Goal: Transaction & Acquisition: Download file/media

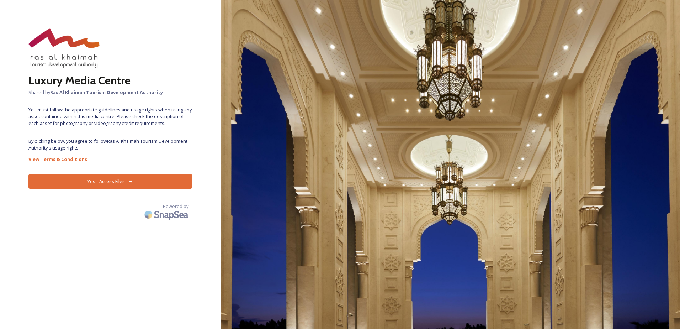
click at [90, 183] on button "Yes - Access Files" at bounding box center [110, 181] width 164 height 15
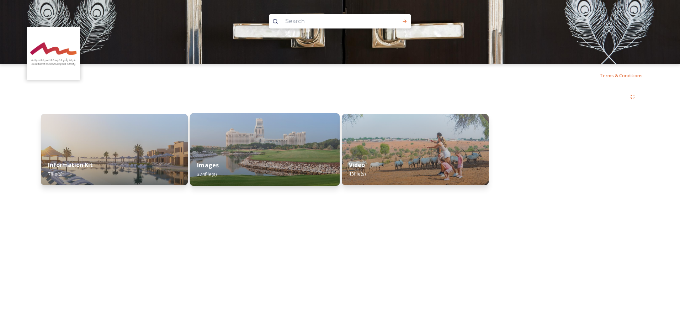
click at [297, 155] on div "Images 374 file(s)" at bounding box center [265, 169] width 150 height 32
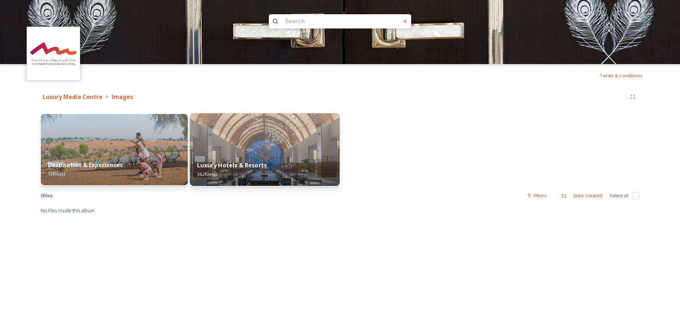
click at [255, 162] on strong "Luxury Hotels & Resorts" at bounding box center [232, 165] width 70 height 8
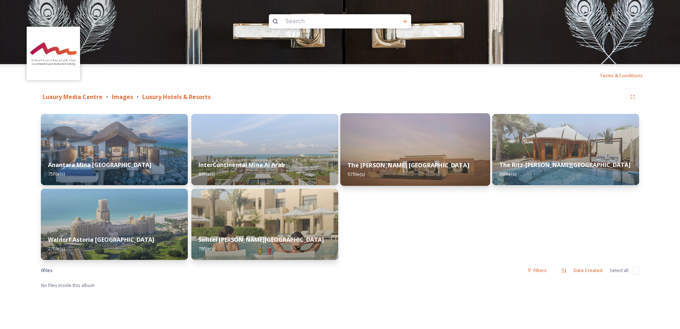
click at [406, 164] on strong "The [PERSON_NAME] [GEOGRAPHIC_DATA]" at bounding box center [408, 165] width 122 height 8
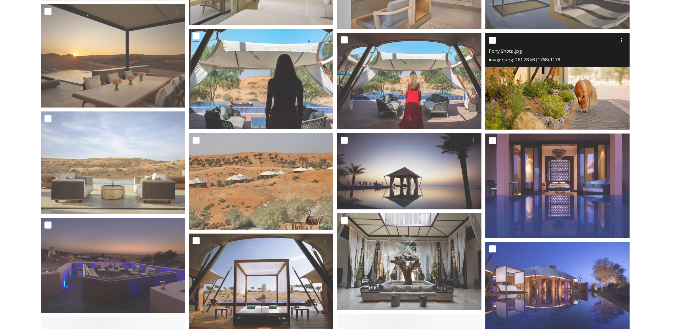
scroll to position [1280, 0]
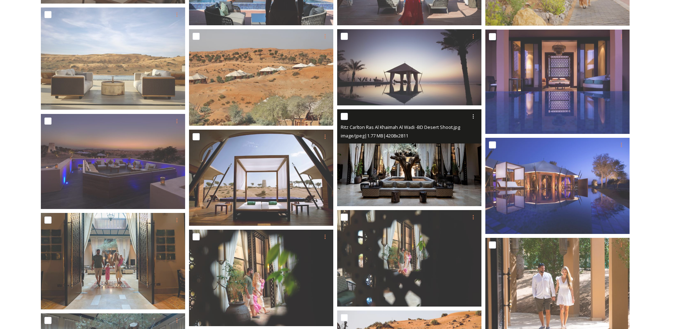
click at [415, 164] on img at bounding box center [409, 157] width 144 height 96
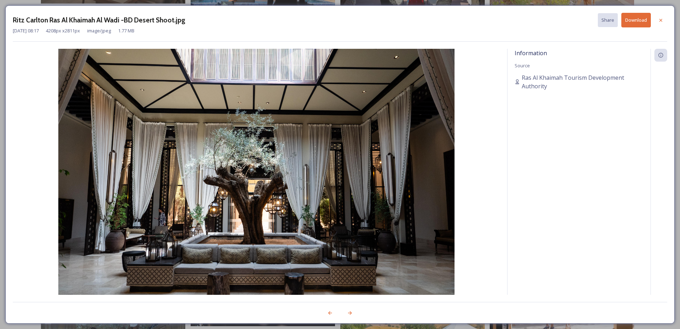
drag, startPoint x: 298, startPoint y: 143, endPoint x: 565, endPoint y: 126, distance: 267.2
click at [565, 126] on div "Information Source Ras Al Khaimah Tourism Development Authority" at bounding box center [578, 181] width 143 height 265
click at [639, 20] on button "Download" at bounding box center [636, 20] width 30 height 15
click at [661, 23] on div at bounding box center [660, 20] width 13 height 13
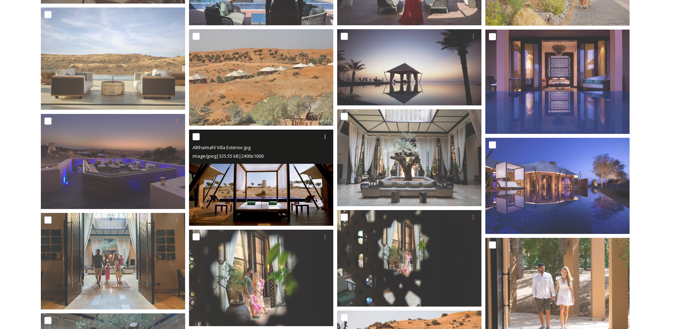
click at [247, 202] on img at bounding box center [261, 177] width 144 height 96
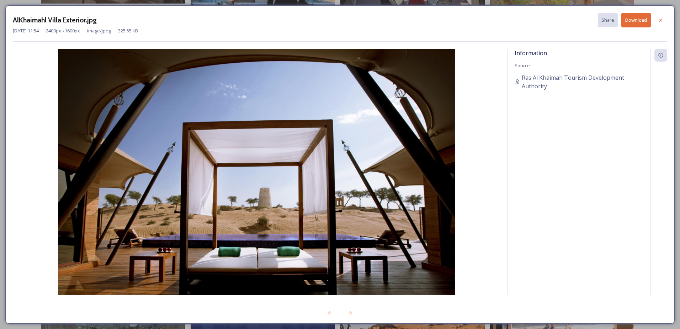
click at [635, 22] on button "Download" at bounding box center [636, 20] width 30 height 15
click at [657, 18] on div at bounding box center [660, 20] width 13 height 13
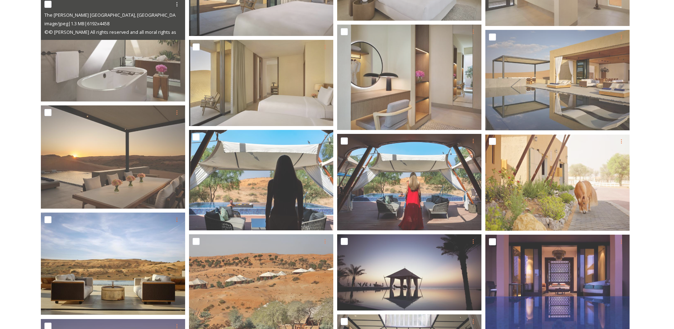
scroll to position [1221, 0]
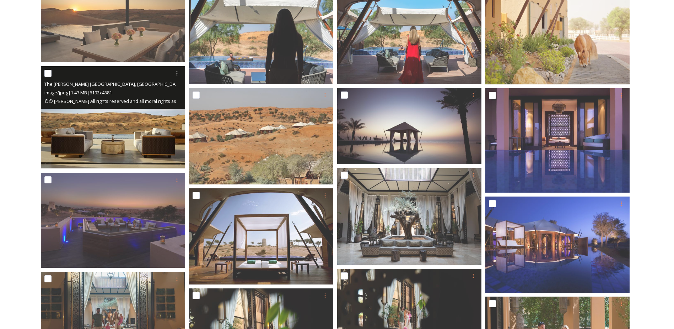
click at [130, 143] on img at bounding box center [113, 117] width 144 height 102
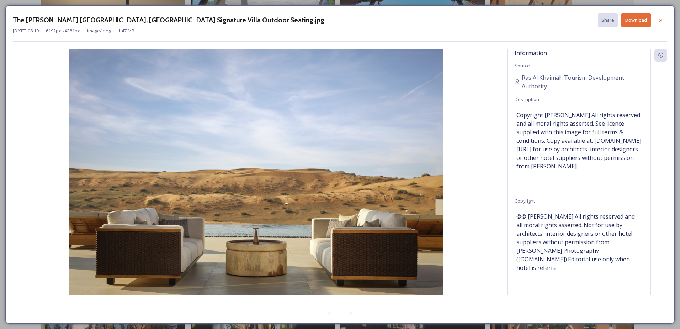
click at [636, 18] on button "Download" at bounding box center [636, 20] width 30 height 15
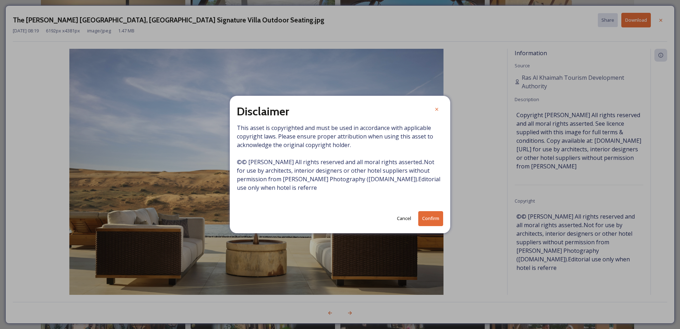
click at [425, 216] on button "Confirm" at bounding box center [430, 218] width 25 height 15
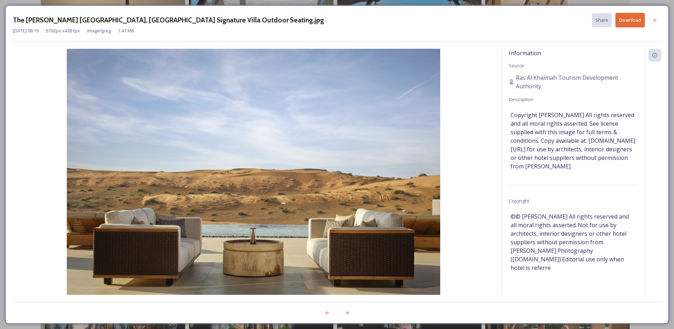
click at [662, 20] on div "The [PERSON_NAME] [GEOGRAPHIC_DATA], [GEOGRAPHIC_DATA] Signature Villa Outdoor …" at bounding box center [337, 164] width 664 height 318
click at [658, 22] on div at bounding box center [655, 20] width 13 height 13
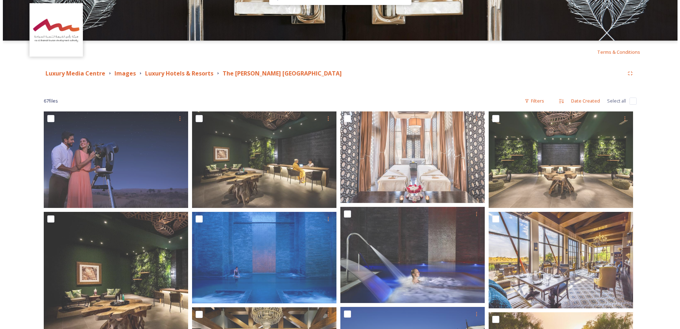
scroll to position [0, 0]
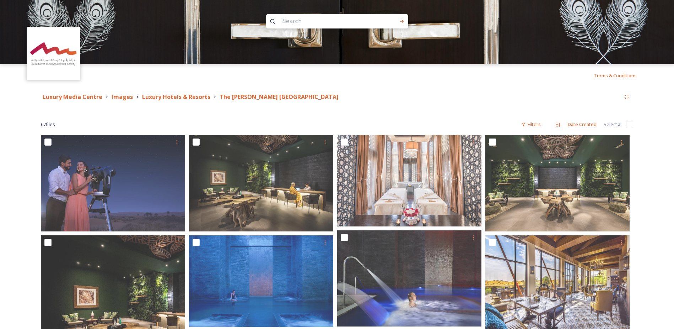
click at [631, 124] on input "checkbox" at bounding box center [629, 124] width 7 height 7
checkbox input "true"
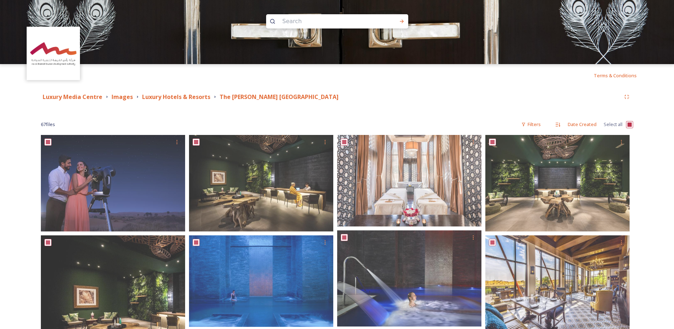
checkbox input "true"
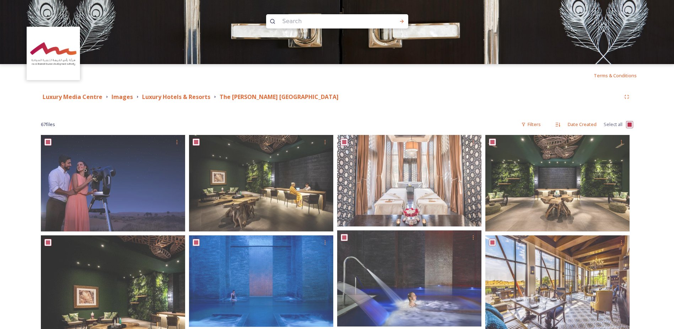
checkbox input "true"
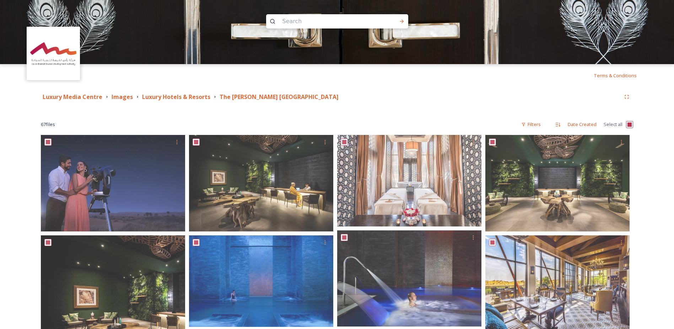
checkbox input "true"
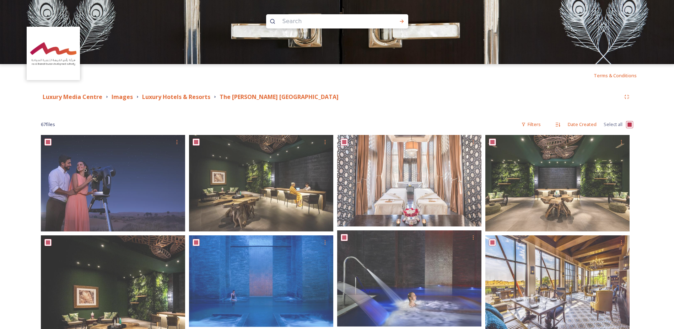
checkbox input "true"
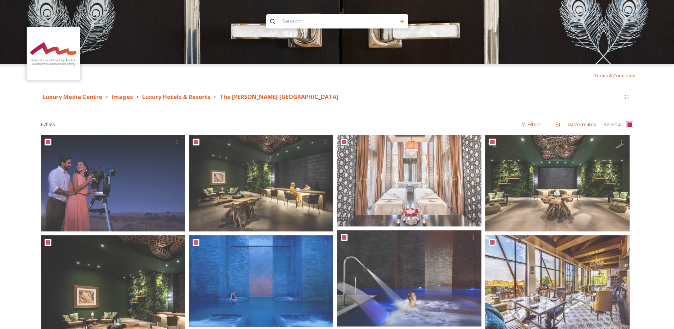
checkbox input "true"
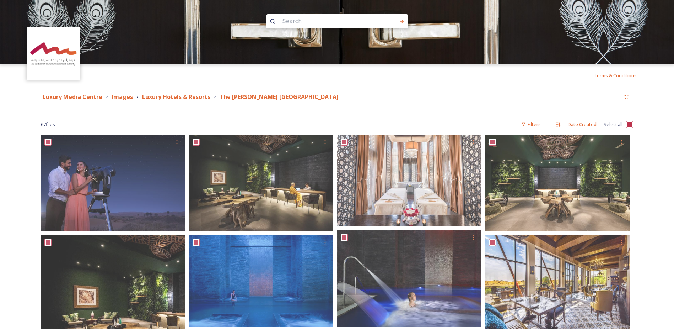
checkbox input "true"
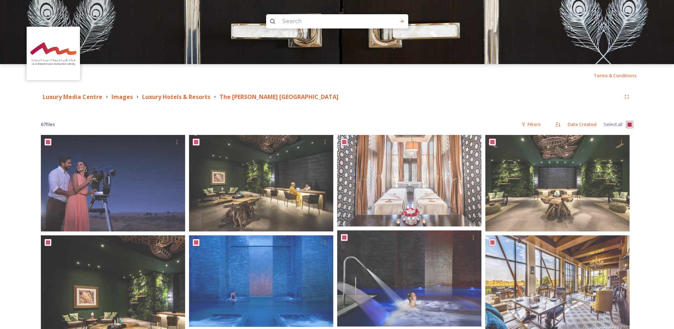
checkbox input "true"
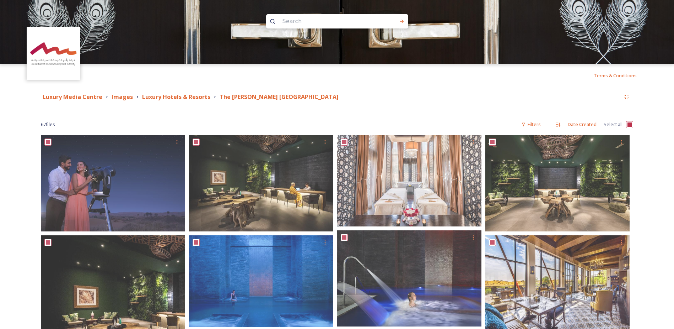
checkbox input "true"
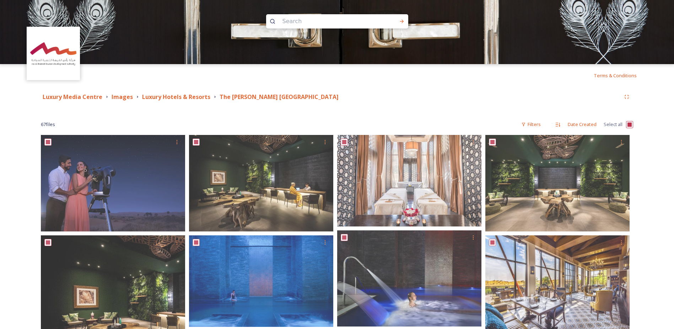
checkbox input "true"
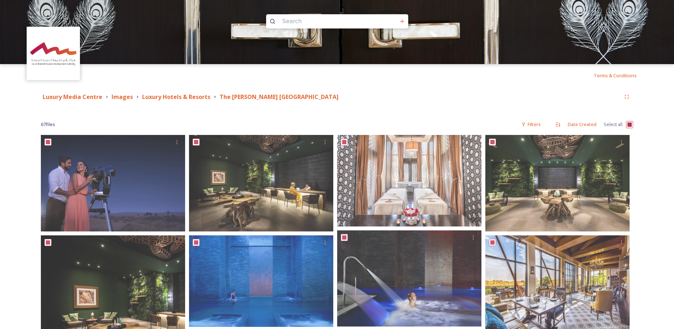
checkbox input "true"
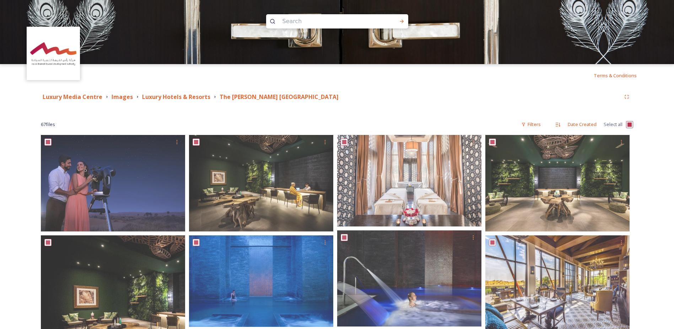
checkbox input "true"
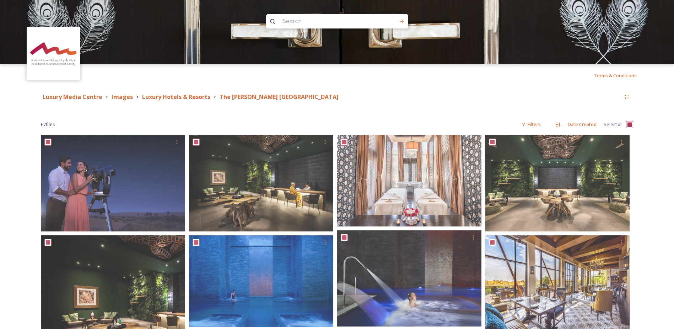
checkbox input "true"
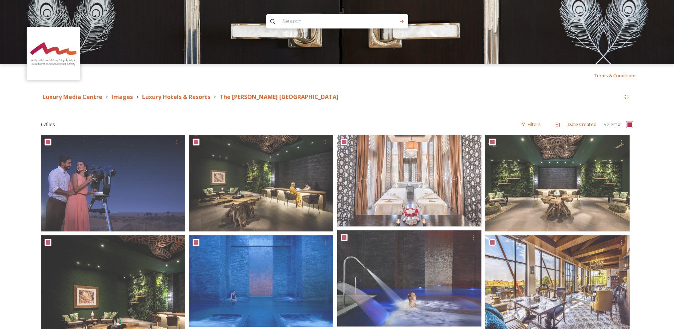
checkbox input "true"
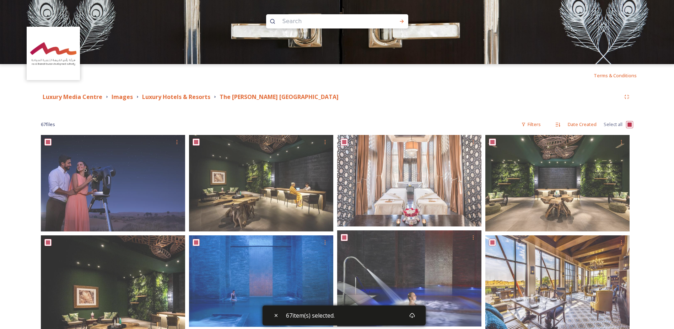
click at [627, 124] on input "checkbox" at bounding box center [629, 124] width 7 height 7
checkbox input "false"
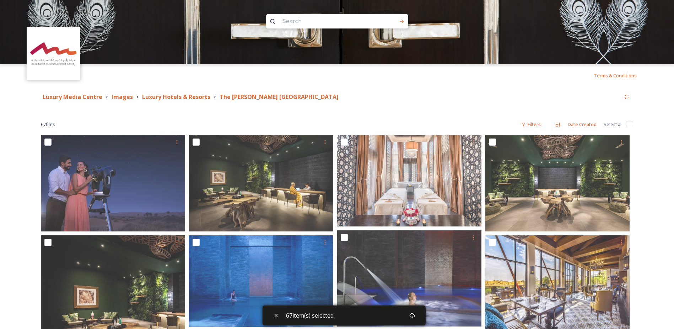
checkbox input "false"
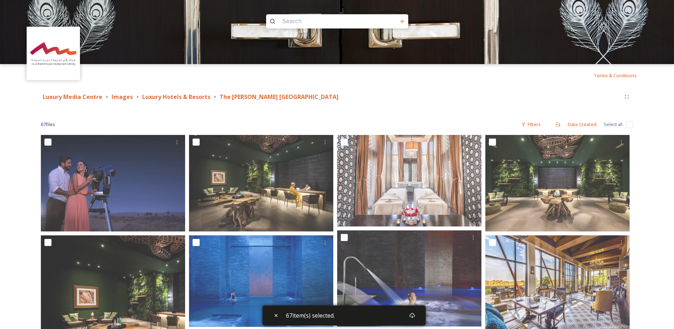
checkbox input "false"
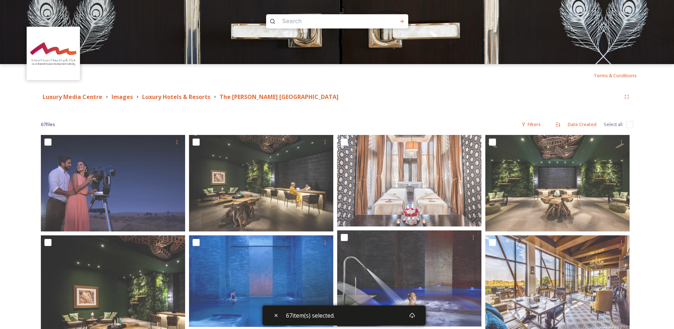
checkbox input "false"
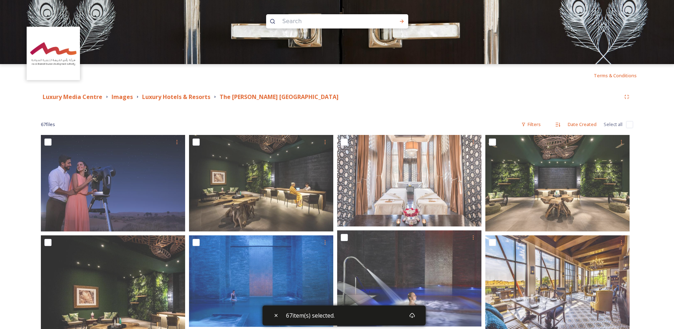
checkbox input "false"
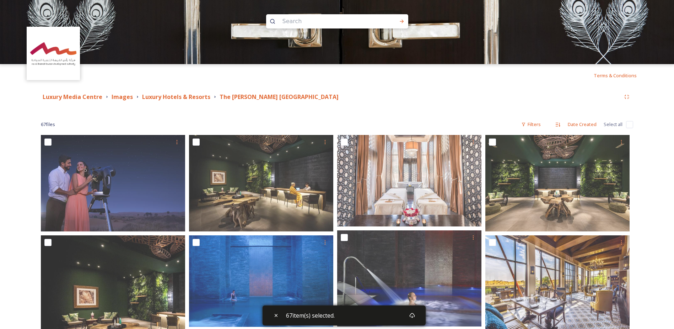
checkbox input "false"
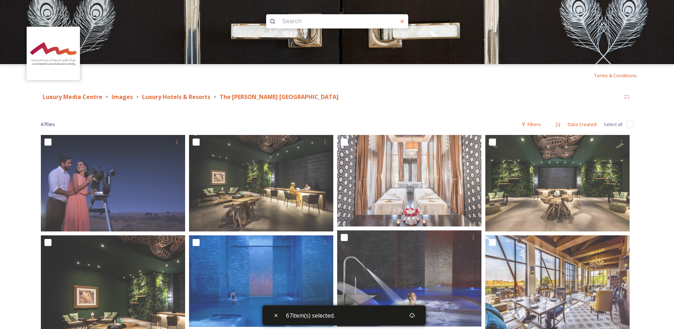
checkbox input "false"
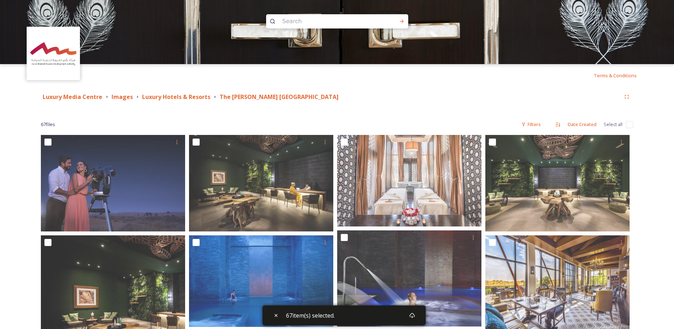
checkbox input "false"
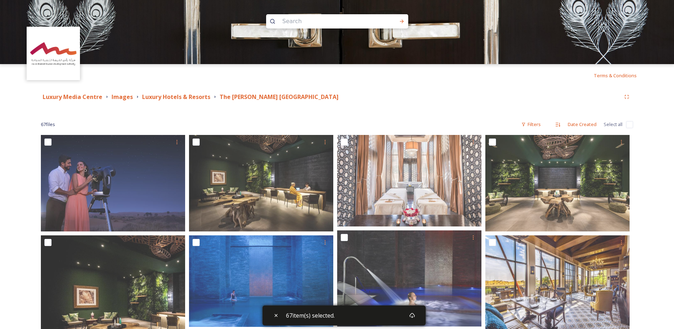
checkbox input "false"
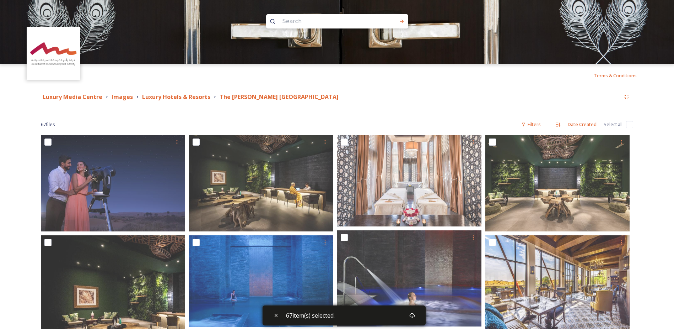
checkbox input "false"
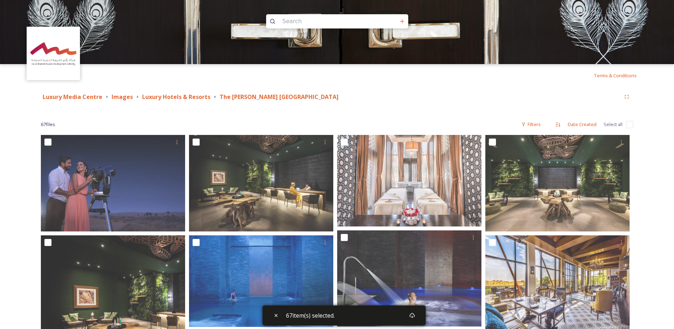
checkbox input "false"
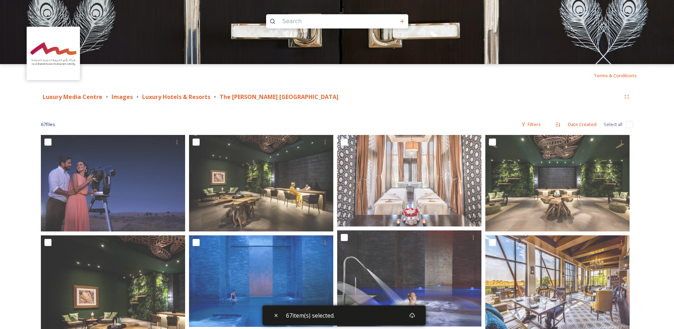
checkbox input "false"
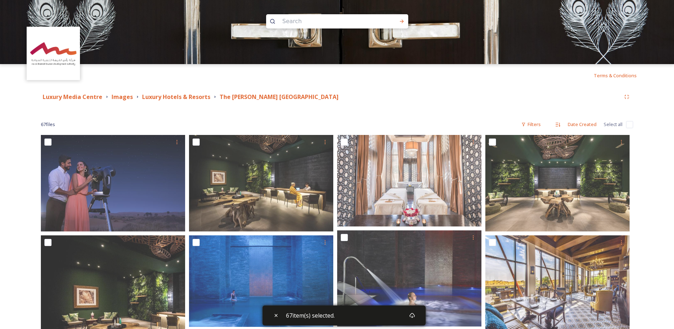
checkbox input "false"
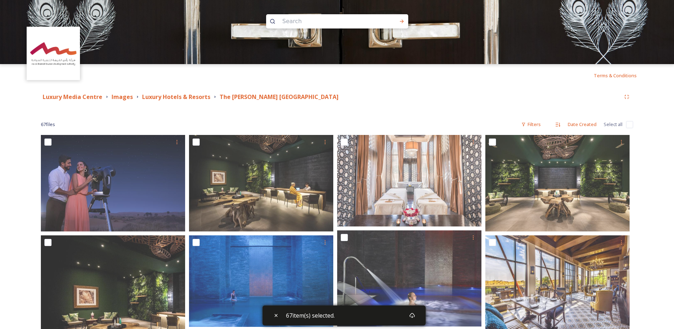
checkbox input "false"
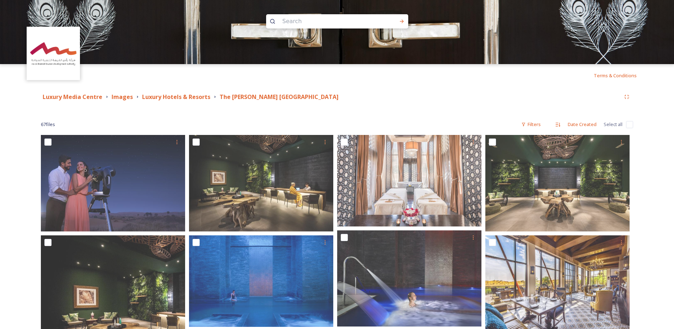
click at [629, 124] on input "checkbox" at bounding box center [629, 124] width 7 height 7
checkbox input "true"
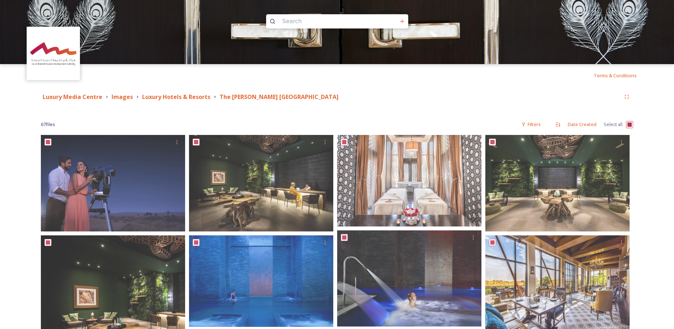
checkbox input "true"
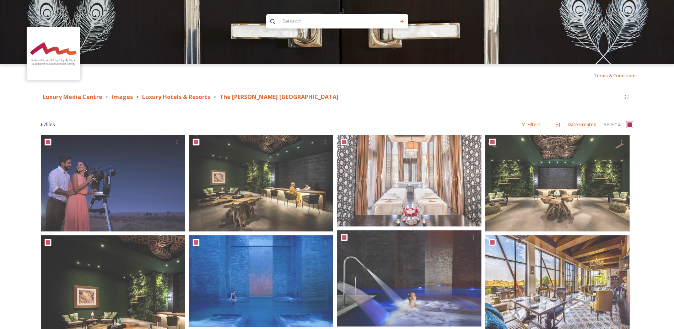
checkbox input "true"
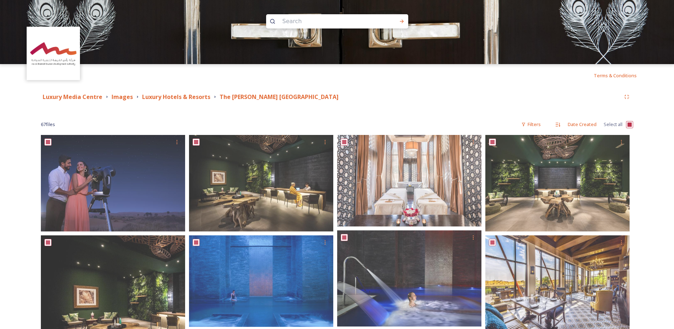
checkbox input "true"
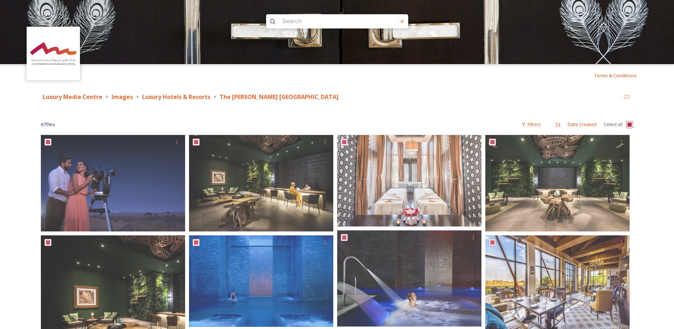
checkbox input "true"
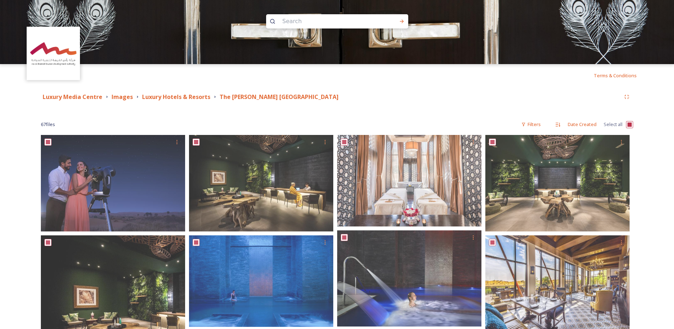
checkbox input "true"
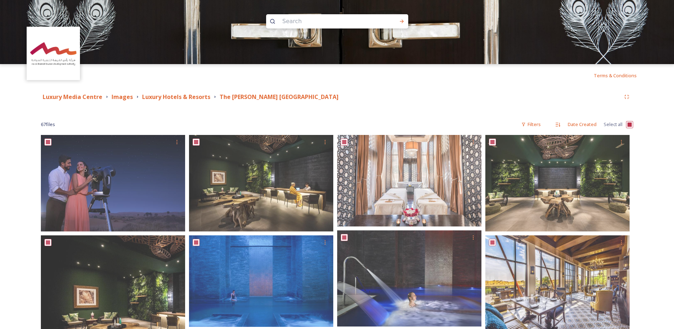
checkbox input "true"
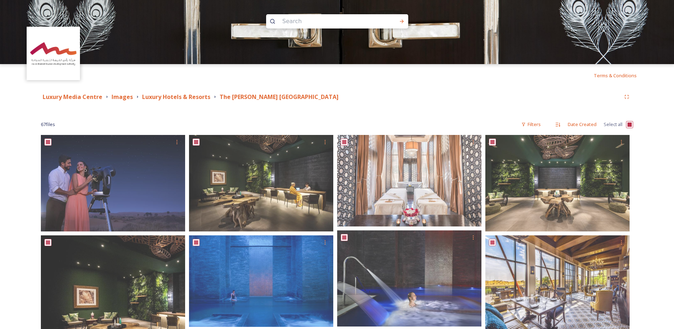
checkbox input "true"
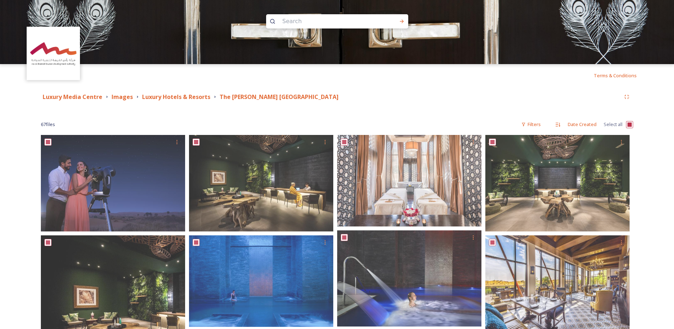
checkbox input "true"
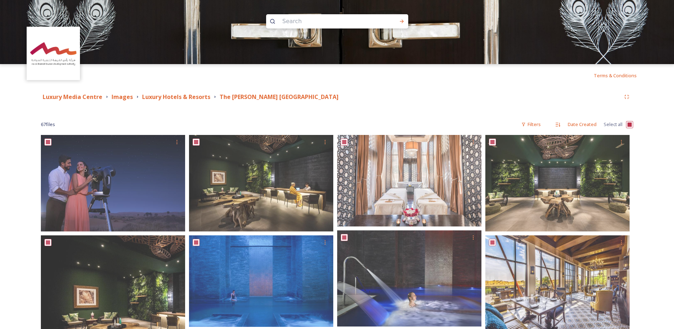
checkbox input "true"
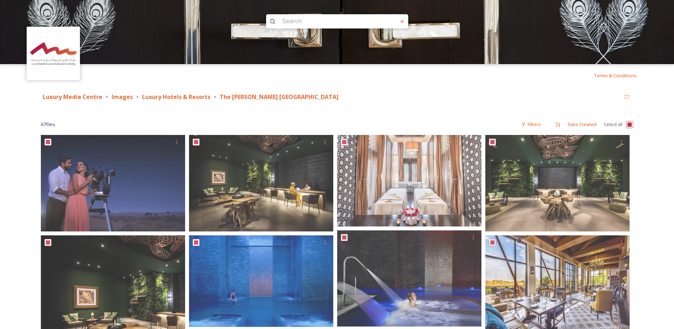
checkbox input "true"
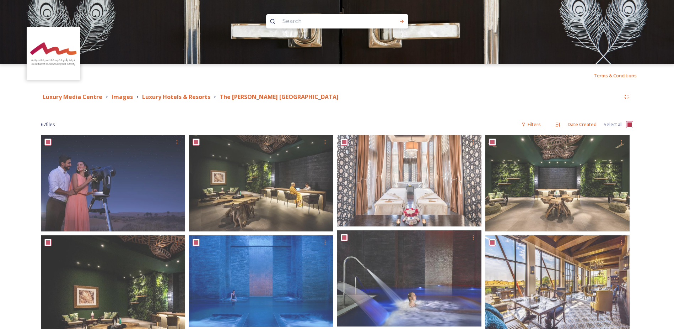
checkbox input "true"
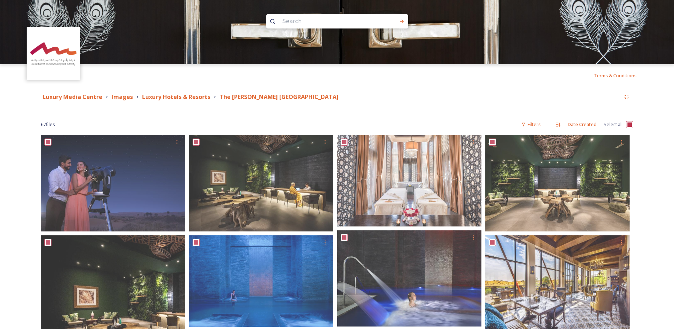
checkbox input "true"
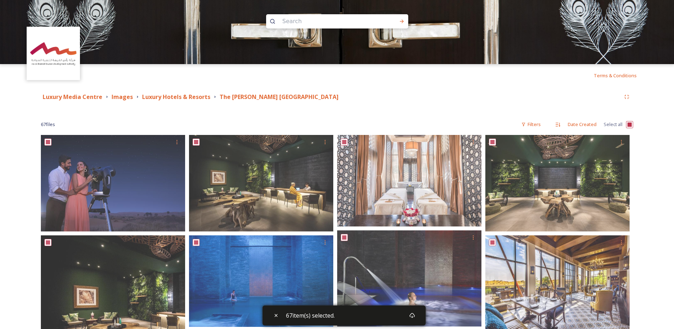
click at [399, 316] on div "67 item(s) selected." at bounding box center [344, 315] width 163 height 20
click at [417, 314] on div "Download" at bounding box center [412, 315] width 13 height 13
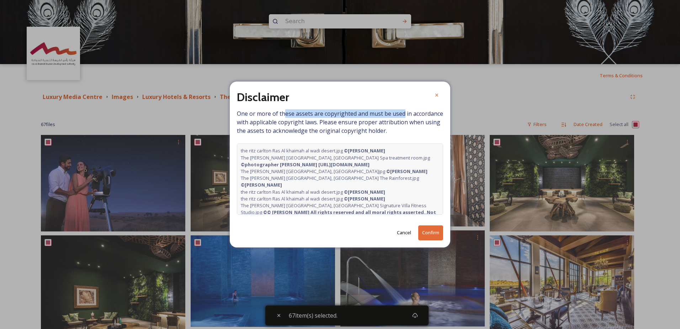
drag, startPoint x: 285, startPoint y: 114, endPoint x: 402, endPoint y: 116, distance: 117.0
click at [402, 116] on span "One or more of these assets are copyrighted and must be used in accordance with…" at bounding box center [340, 161] width 206 height 105
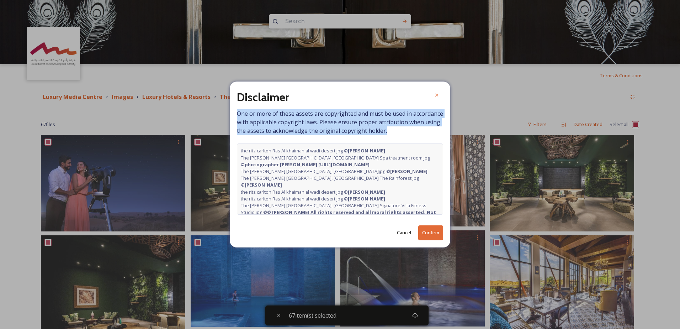
drag, startPoint x: 402, startPoint y: 116, endPoint x: 210, endPoint y: 107, distance: 192.9
click at [210, 107] on div "Disclaimer One or more of these assets are copyrighted and must be used in acco…" at bounding box center [340, 164] width 680 height 329
drag, startPoint x: 210, startPoint y: 107, endPoint x: 407, endPoint y: 127, distance: 197.9
click at [407, 127] on span "One or more of these assets are copyrighted and must be used in accordance with…" at bounding box center [340, 161] width 206 height 105
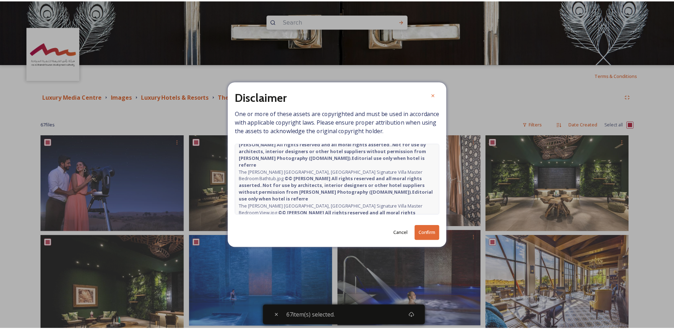
scroll to position [178, 0]
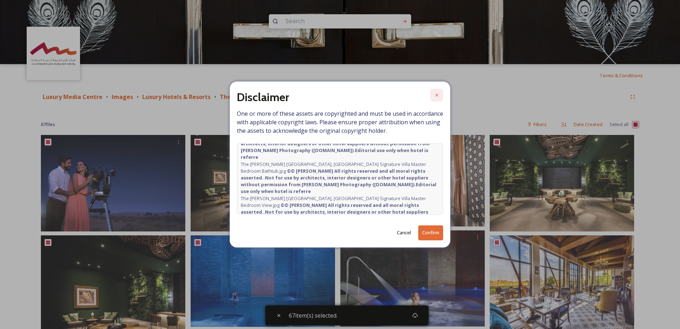
click at [433, 99] on div at bounding box center [436, 95] width 13 height 13
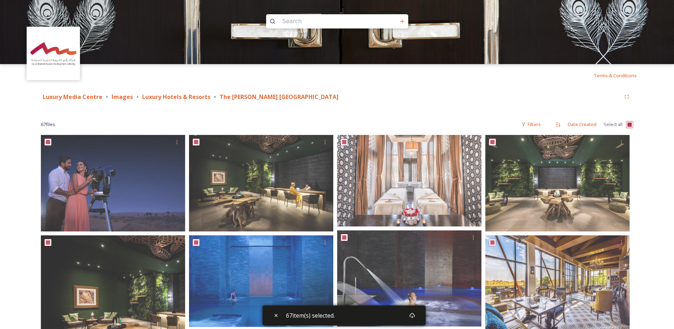
click at [630, 124] on input "checkbox" at bounding box center [629, 124] width 7 height 7
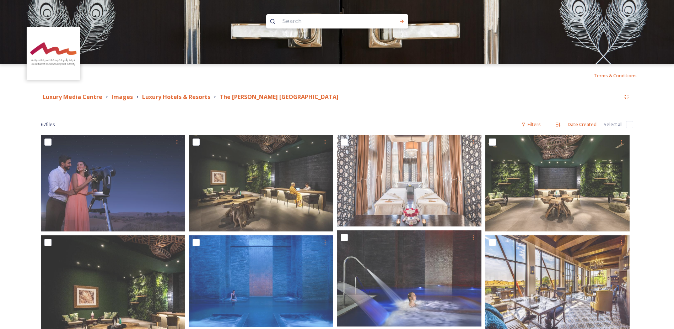
click at [406, 96] on div "Luxury Media Centre Images Luxury Hotels & Resorts [GEOGRAPHIC_DATA][PERSON_NAM…" at bounding box center [331, 96] width 580 height 9
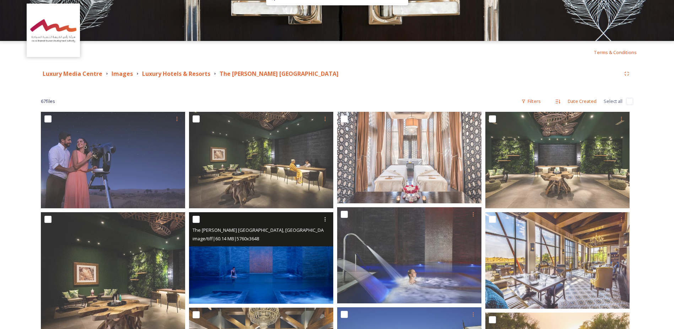
scroll to position [36, 0]
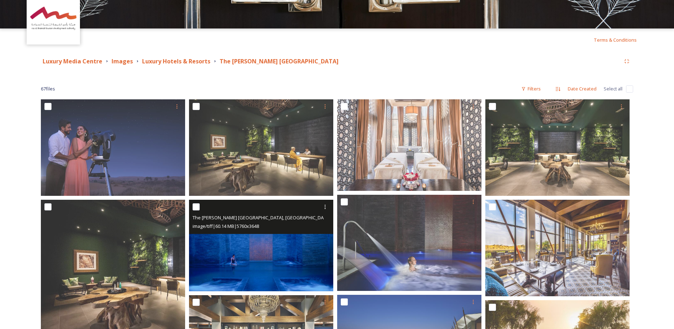
click at [273, 241] on img at bounding box center [261, 244] width 144 height 91
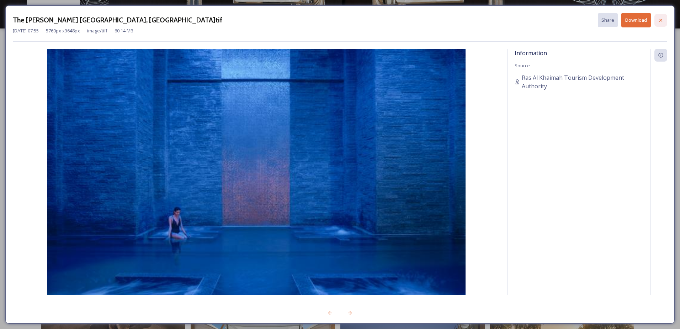
click at [660, 20] on icon at bounding box center [661, 20] width 6 height 6
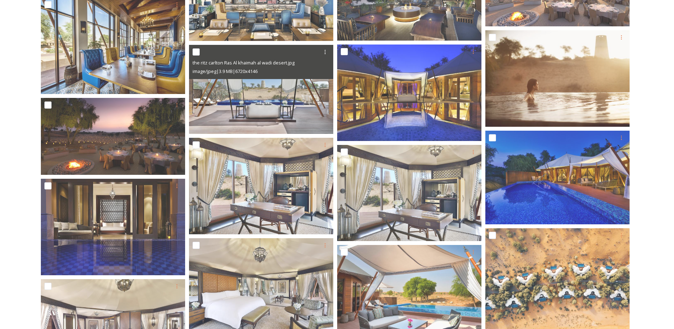
scroll to position [427, 0]
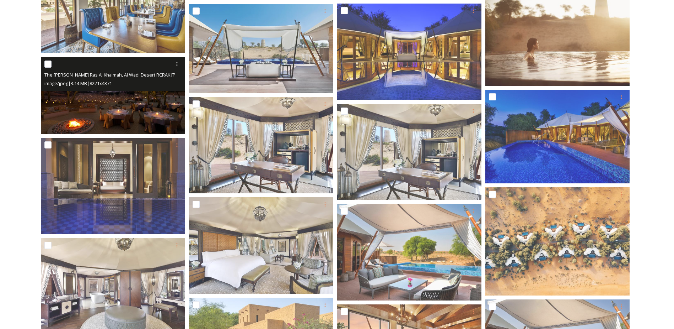
click at [119, 102] on img at bounding box center [113, 95] width 144 height 77
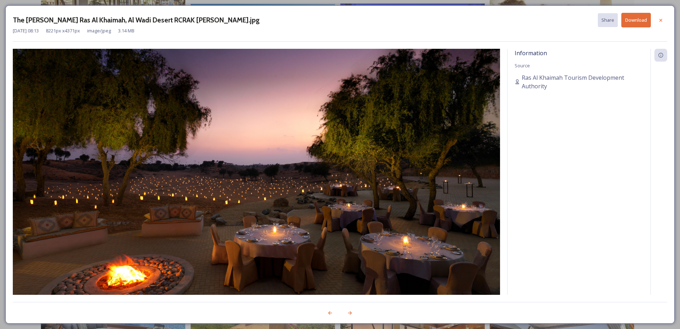
click at [637, 25] on button "Download" at bounding box center [636, 20] width 30 height 15
click at [679, 18] on div "The [PERSON_NAME] Ras Al Khaimah, Al Wadi Desert RCRAK [PERSON_NAME].jpg Share …" at bounding box center [340, 164] width 680 height 329
click at [677, 18] on div "The [PERSON_NAME] Ras Al Khaimah, Al Wadi Desert RCRAK [PERSON_NAME].jpg Share …" at bounding box center [340, 164] width 680 height 329
click at [664, 18] on div at bounding box center [660, 20] width 13 height 13
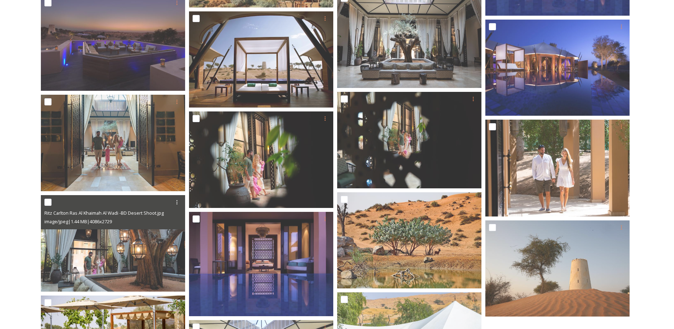
scroll to position [1564, 0]
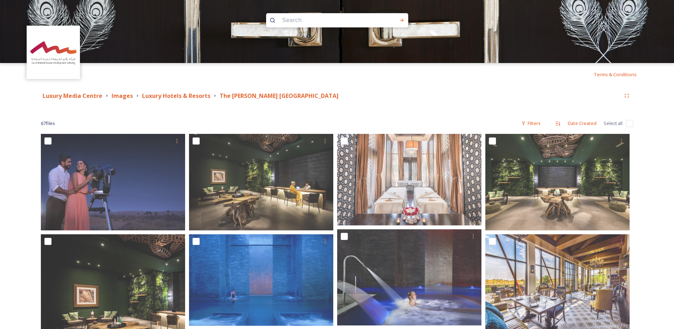
scroll to position [0, 0]
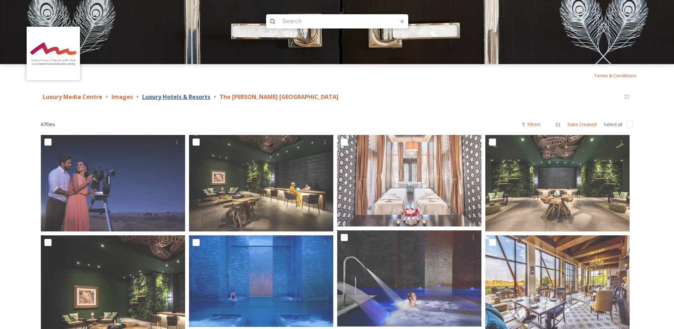
click at [187, 95] on strong "Luxury Hotels & Resorts" at bounding box center [176, 97] width 68 height 8
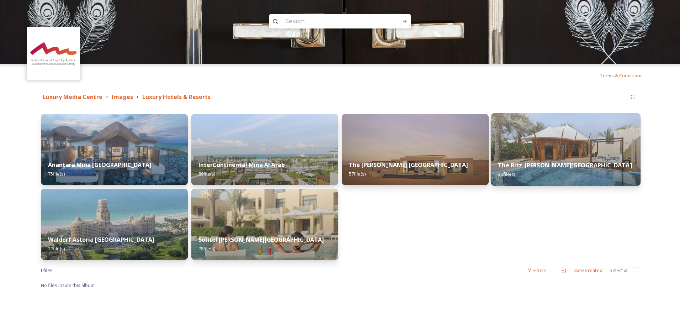
click at [579, 156] on div "The Ritz-[PERSON_NAME] Beach 36 file(s)" at bounding box center [566, 169] width 150 height 32
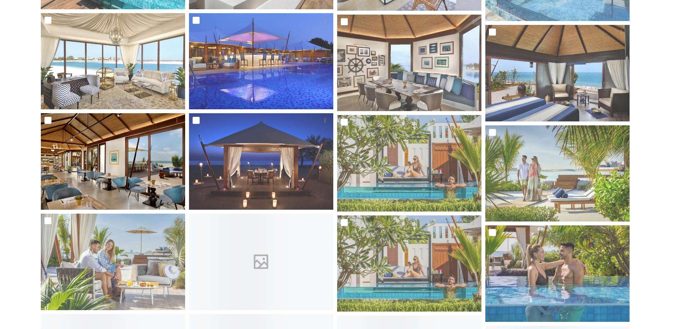
scroll to position [427, 0]
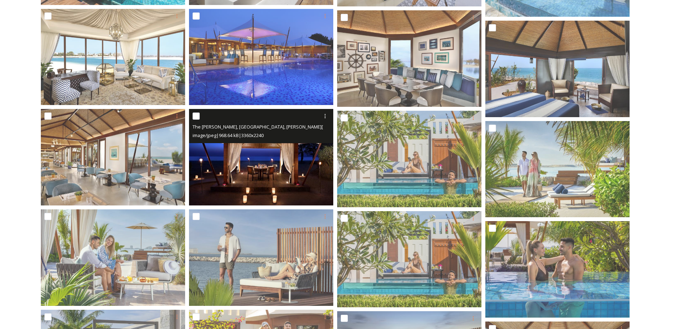
click at [255, 174] on img at bounding box center [261, 157] width 144 height 96
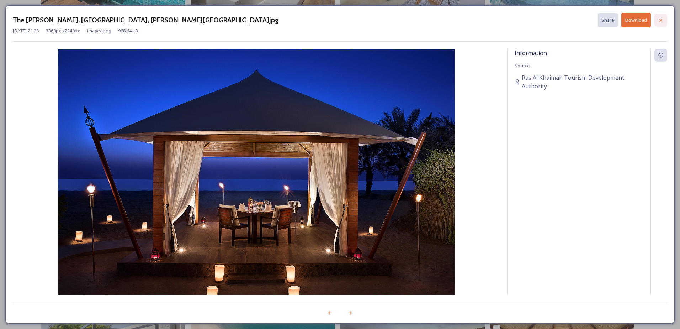
click at [660, 16] on div at bounding box center [660, 20] width 13 height 13
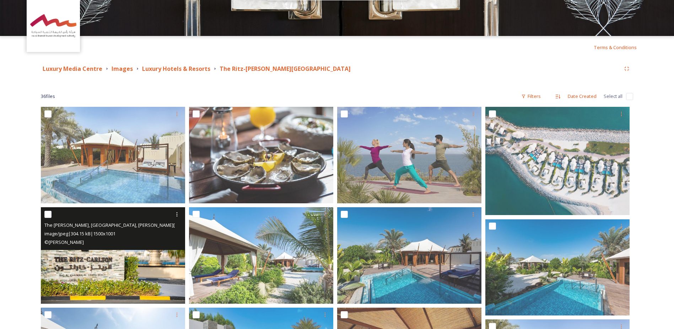
scroll to position [0, 0]
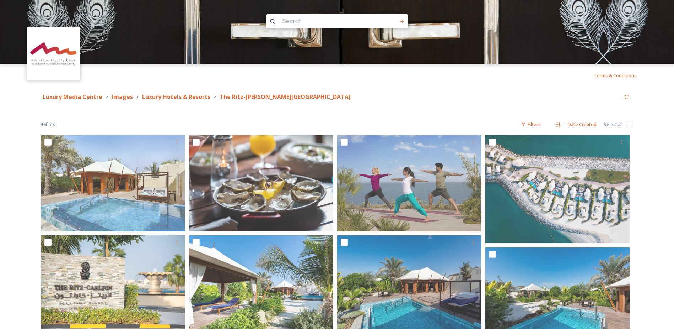
click at [621, 125] on span "Select all" at bounding box center [613, 124] width 19 height 7
click at [626, 124] on div "36 file s Filters Date Created Select all" at bounding box center [337, 124] width 593 height 14
click at [630, 124] on input "checkbox" at bounding box center [629, 124] width 7 height 7
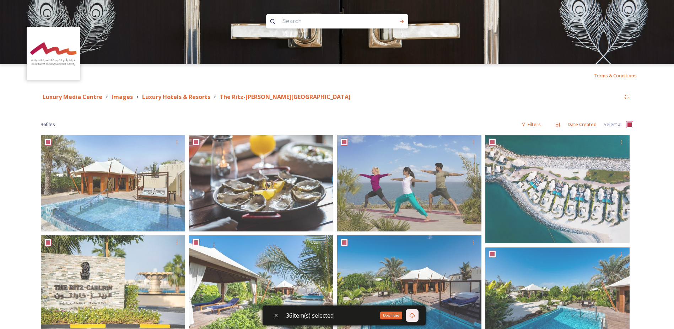
click at [415, 317] on icon at bounding box center [412, 315] width 5 height 5
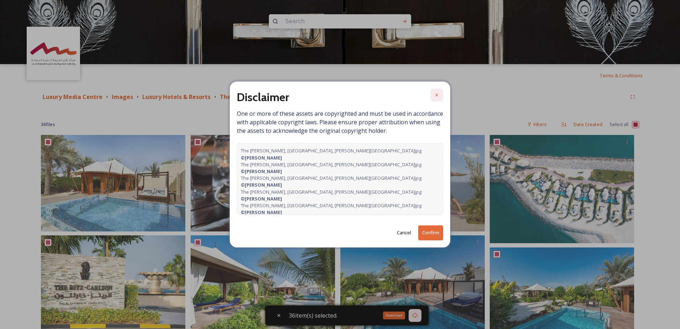
click at [435, 98] on icon at bounding box center [437, 95] width 6 height 6
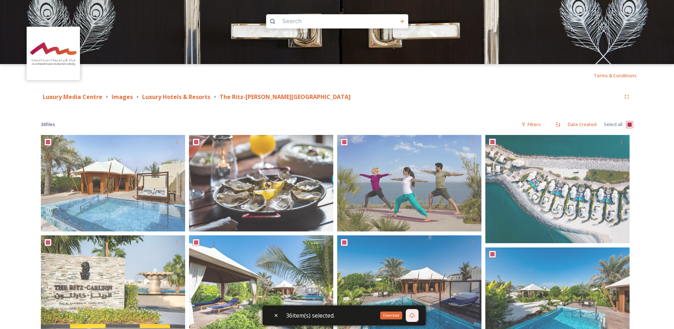
click at [132, 98] on div "Images" at bounding box center [119, 96] width 31 height 9
click at [166, 98] on strong "Luxury Hotels & Resorts" at bounding box center [176, 97] width 68 height 8
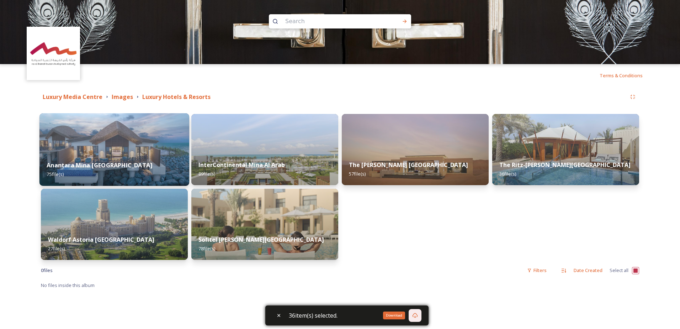
click at [107, 151] on img at bounding box center [114, 149] width 150 height 73
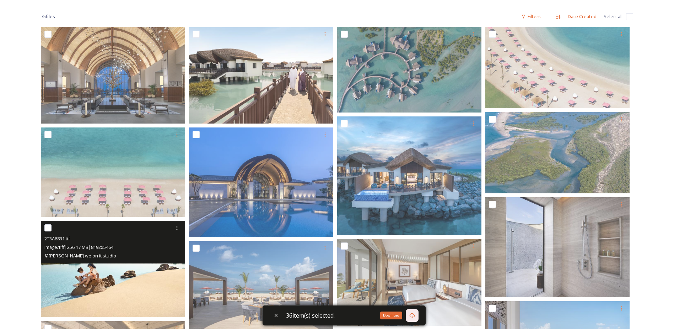
scroll to position [36, 0]
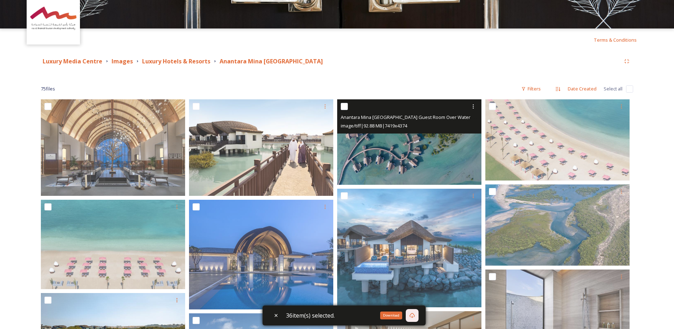
click at [400, 149] on img at bounding box center [409, 141] width 144 height 85
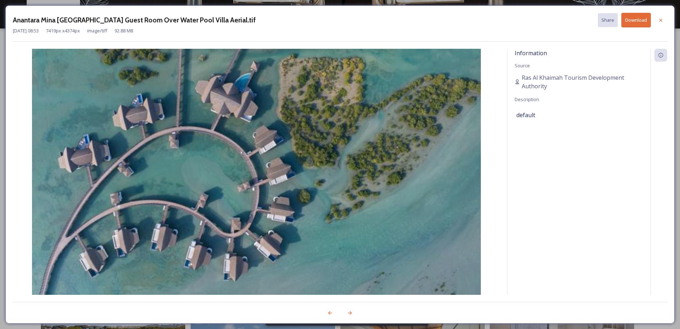
click at [632, 22] on button "Download" at bounding box center [636, 20] width 30 height 15
click at [463, 8] on div "Anantara [GEOGRAPHIC_DATA] Guest Room Over Water Pool Villa Aerial.tif Share Do…" at bounding box center [339, 164] width 669 height 318
click at [457, 2] on div "Anantara [GEOGRAPHIC_DATA] Guest Room Over Water Pool Villa Aerial.tif Share Do…" at bounding box center [340, 164] width 680 height 329
click at [664, 22] on div at bounding box center [660, 20] width 13 height 13
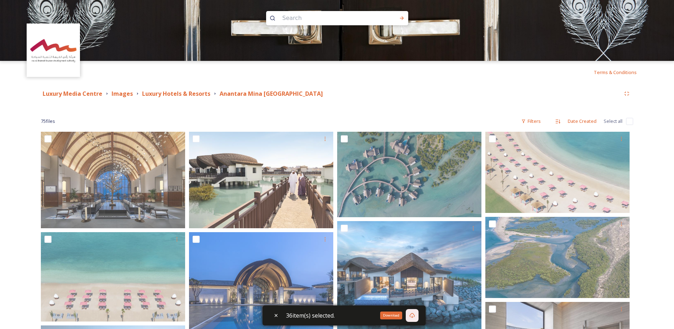
scroll to position [0, 0]
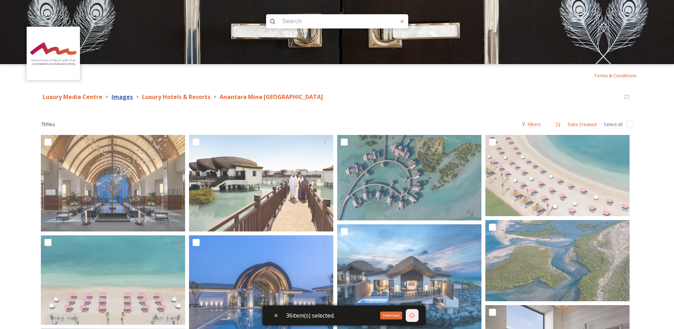
click at [120, 95] on strong "Images" at bounding box center [122, 97] width 21 height 8
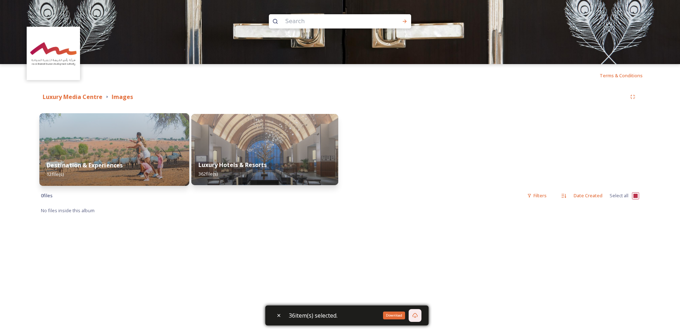
click at [124, 137] on img at bounding box center [114, 149] width 150 height 73
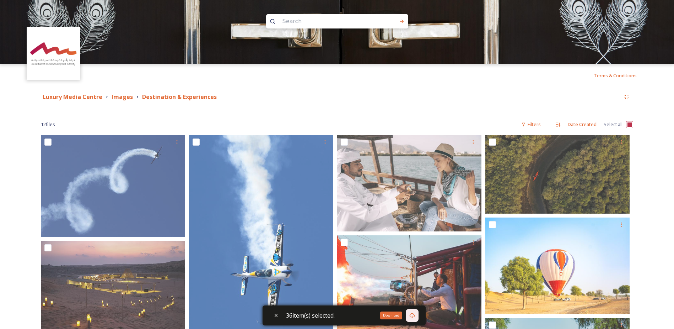
click at [631, 124] on input "checkbox" at bounding box center [629, 124] width 7 height 7
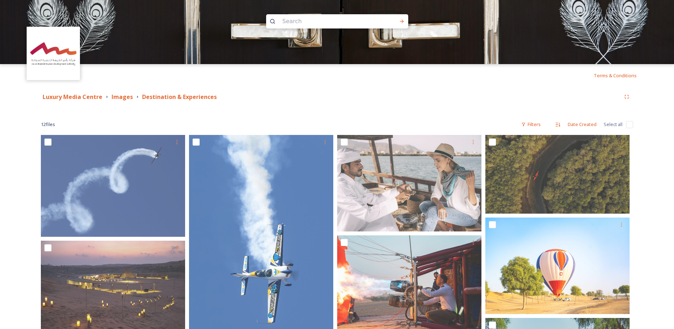
click at [631, 124] on input "checkbox" at bounding box center [629, 124] width 7 height 7
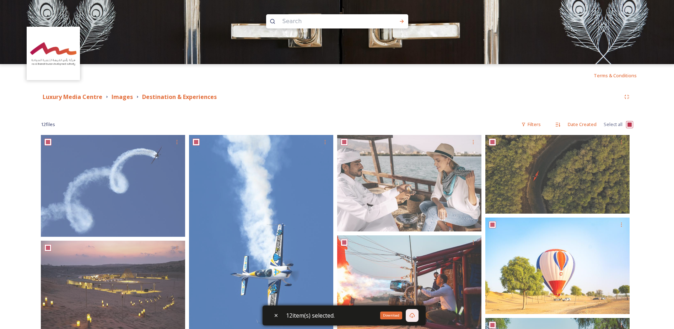
click at [414, 314] on icon at bounding box center [413, 315] width 6 height 6
click at [292, 105] on div "Luxury Media Centre Images Destination & Experiences 12 file s Filters Date Cre…" at bounding box center [337, 327] width 621 height 481
click at [617, 123] on span "Select all" at bounding box center [613, 124] width 19 height 7
click at [626, 123] on div "12 file s Filters Date Created Select all" at bounding box center [337, 124] width 593 height 14
click at [642, 123] on div "Luxury Media Centre Images Destination & Experiences 12 file s Filters Date Cre…" at bounding box center [337, 327] width 621 height 481
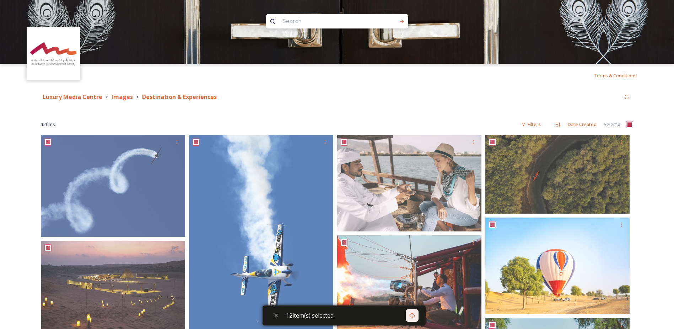
click at [634, 123] on div "Luxury Media Centre Images Destination & Experiences 12 file s Filters Date Cre…" at bounding box center [337, 327] width 621 height 481
click at [628, 126] on input "checkbox" at bounding box center [629, 124] width 7 height 7
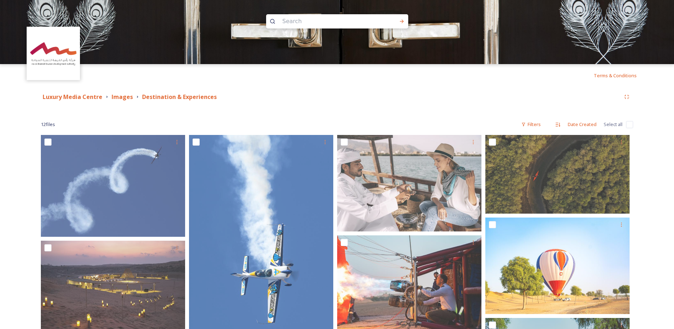
click at [631, 125] on input "checkbox" at bounding box center [629, 124] width 7 height 7
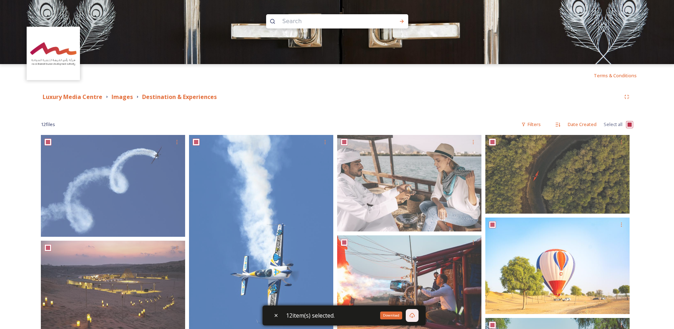
click at [410, 315] on div "Download" at bounding box center [412, 315] width 13 height 13
click at [415, 315] on icon at bounding box center [413, 315] width 6 height 6
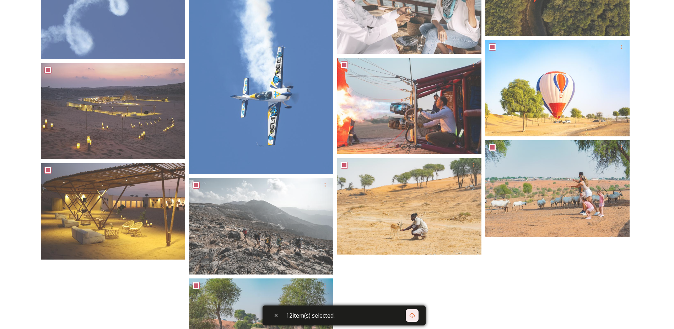
scroll to position [178, 0]
click at [543, 277] on div at bounding box center [560, 167] width 148 height 421
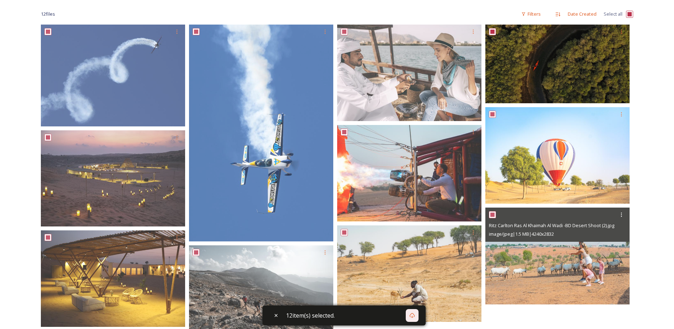
scroll to position [0, 0]
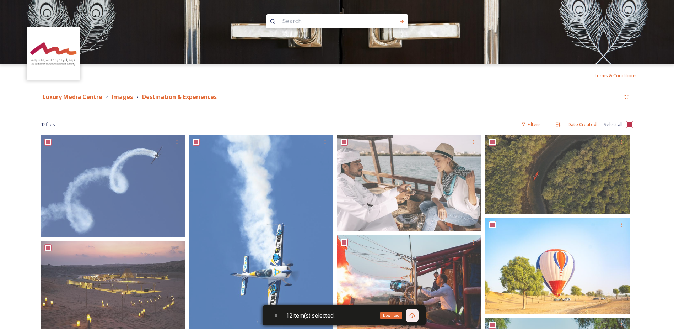
click at [415, 316] on icon at bounding box center [412, 315] width 5 height 5
